Goal: Information Seeking & Learning: Learn about a topic

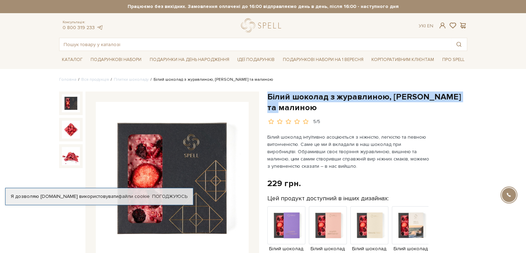
drag, startPoint x: 305, startPoint y: 108, endPoint x: 266, endPoint y: 95, distance: 40.8
copy h1 "Білий шоколад з журавлиною, [PERSON_NAME] та малиною"
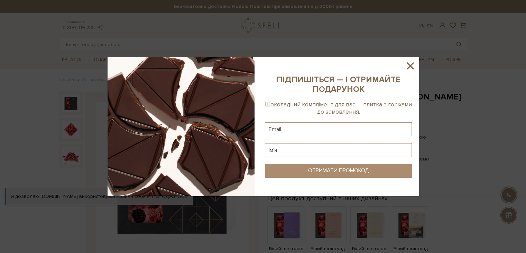
click at [500, 93] on div at bounding box center [263, 126] width 526 height 253
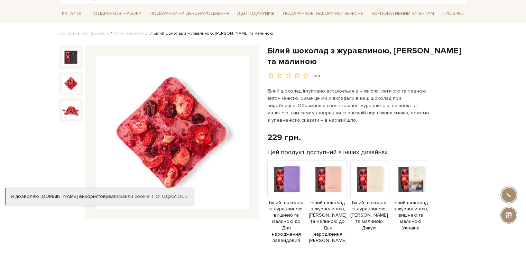
scroll to position [35, 0]
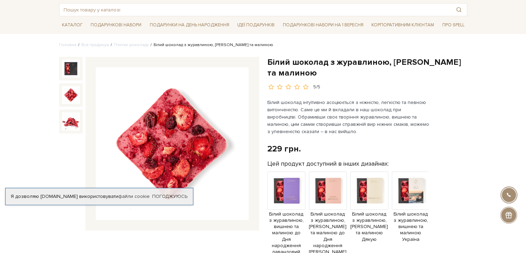
click at [72, 91] on img at bounding box center [71, 95] width 18 height 18
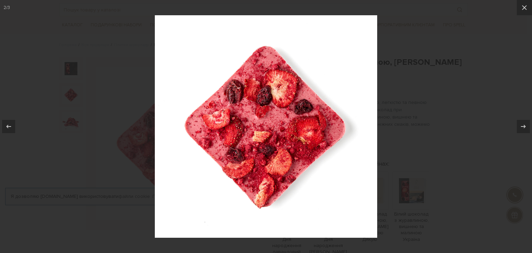
click at [433, 111] on div at bounding box center [266, 126] width 532 height 253
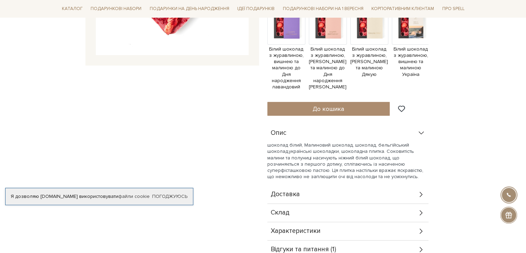
scroll to position [208, 0]
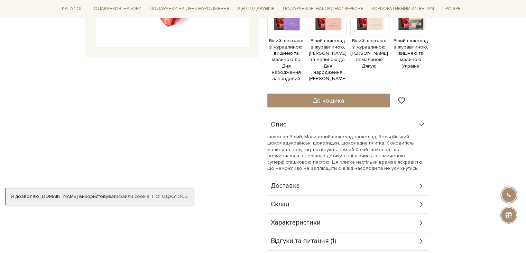
click at [421, 123] on icon at bounding box center [421, 124] width 5 height 3
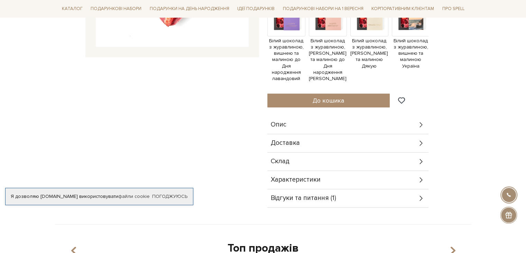
click at [421, 121] on icon at bounding box center [422, 125] width 8 height 8
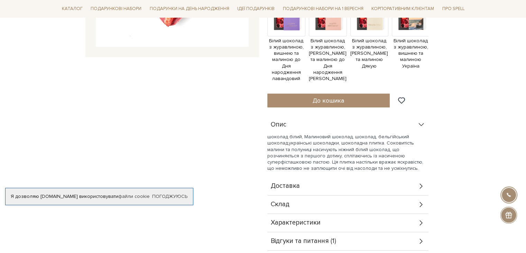
click at [419, 219] on icon at bounding box center [422, 223] width 8 height 8
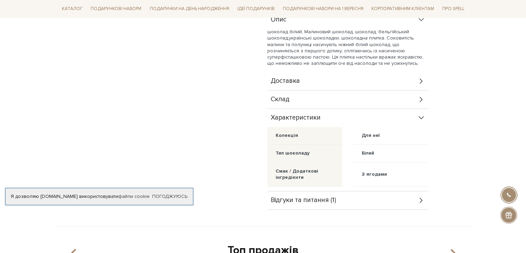
scroll to position [277, 0]
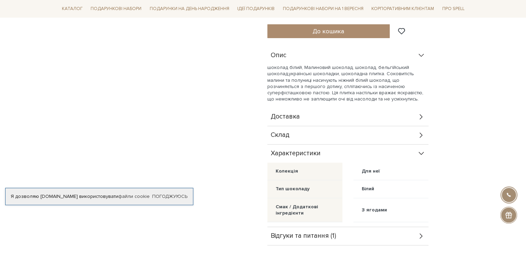
click at [420, 131] on icon at bounding box center [422, 135] width 8 height 8
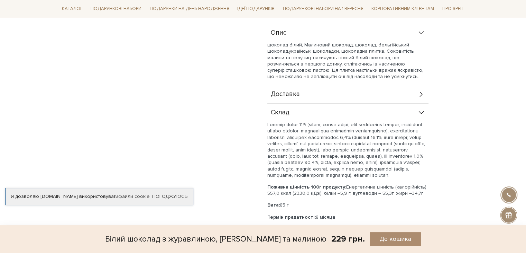
scroll to position [311, 0]
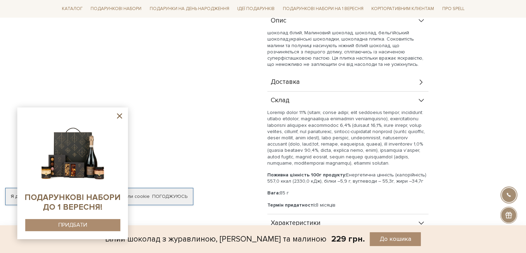
drag, startPoint x: 264, startPoint y: 191, endPoint x: 336, endPoint y: 203, distance: 72.6
click at [336, 203] on div "Білий шоколад з журавлиною, [PERSON_NAME] та малиною 5/5 Білий шоколад інтуїтив…" at bounding box center [367, 47] width 208 height 535
copy div "Вага: 85 г Термін придатності: 8 місяців"
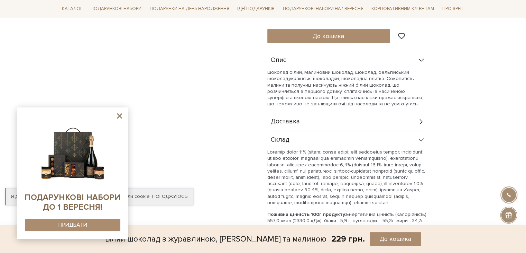
scroll to position [242, 0]
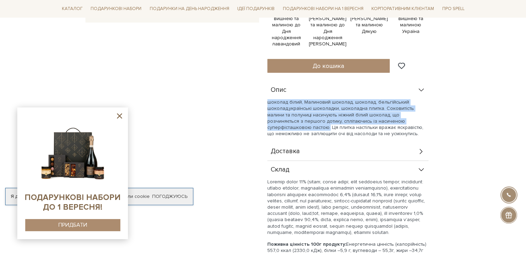
drag, startPoint x: 269, startPoint y: 94, endPoint x: 428, endPoint y: 117, distance: 160.7
click at [428, 117] on p "шоколад білий, Малиновий шоколад, шоколад, бельгійський шоколад,українські шоко…" at bounding box center [347, 118] width 161 height 38
copy p "шоколад білий, Малиновий шоколад, шоколад, бельгійський шоколад,українські шоко…"
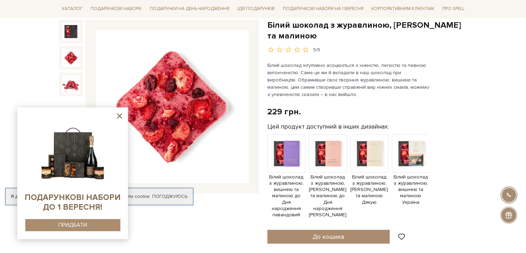
scroll to position [69, 0]
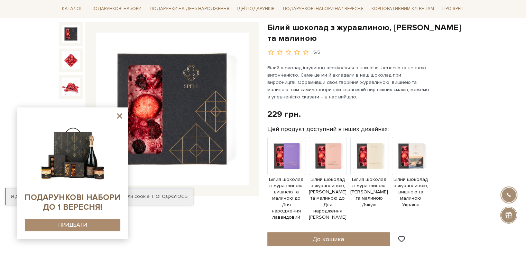
click at [71, 35] on img at bounding box center [71, 34] width 18 height 18
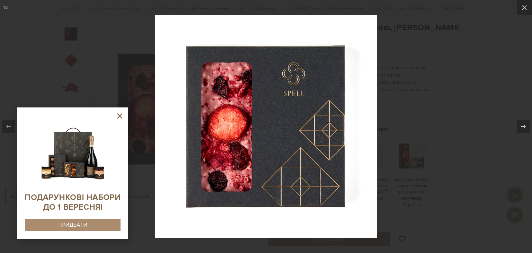
click at [475, 93] on div at bounding box center [266, 126] width 532 height 253
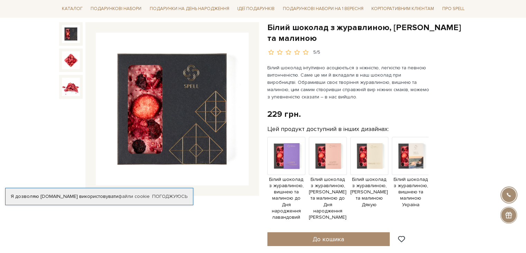
click at [77, 60] on img at bounding box center [71, 60] width 18 height 18
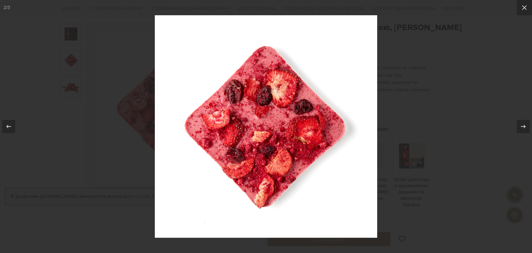
click at [121, 40] on div at bounding box center [266, 126] width 532 height 253
